Goal: Information Seeking & Learning: Learn about a topic

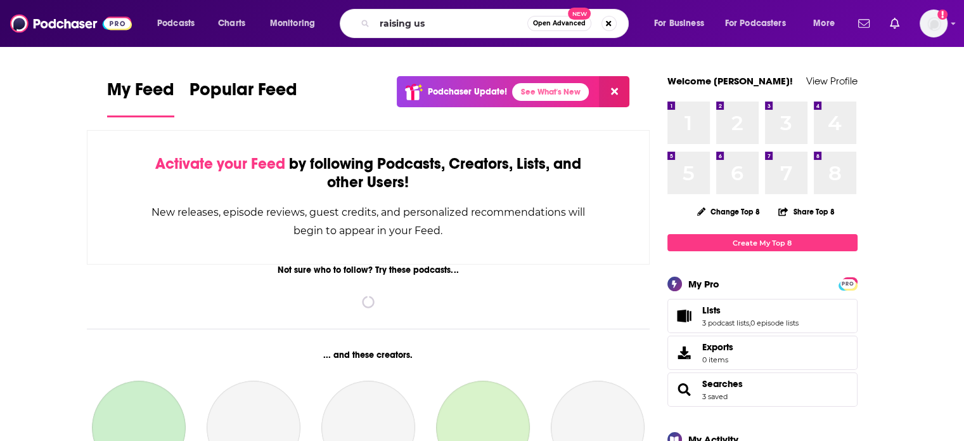
type input "raising us"
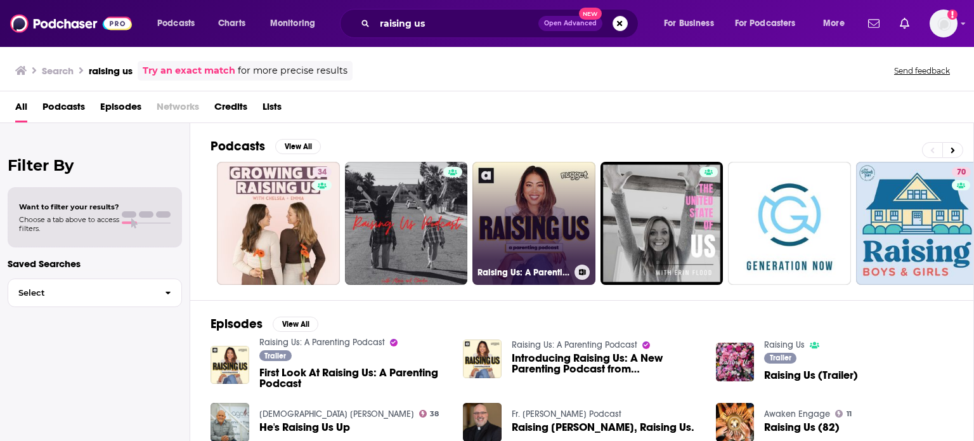
click at [545, 198] on link "Raising Us: A Parenting Podcast" at bounding box center [533, 223] width 123 height 123
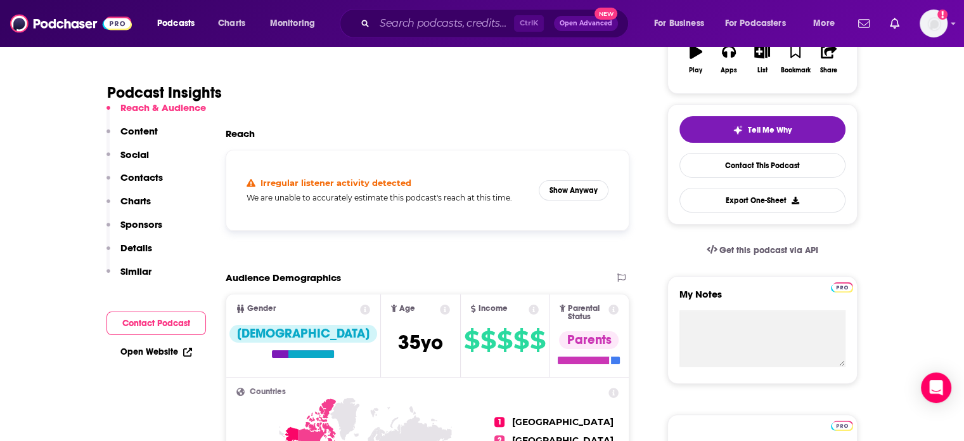
scroll to position [286, 0]
